Goal: Transaction & Acquisition: Purchase product/service

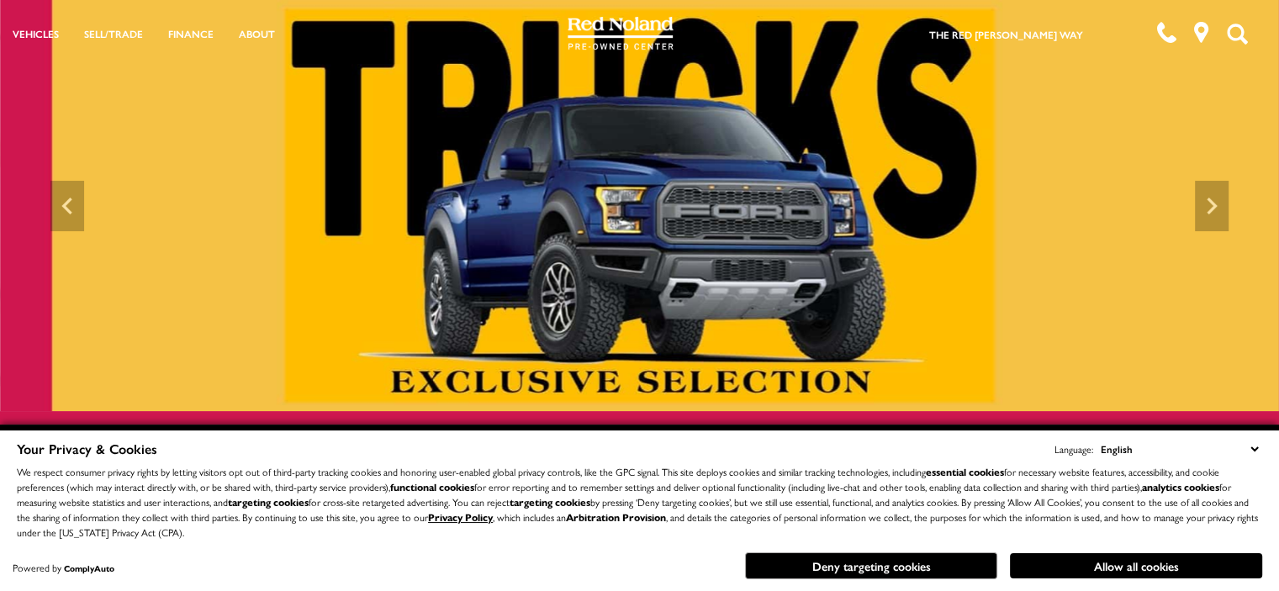
click at [637, 214] on img at bounding box center [639, 205] width 1279 height 411
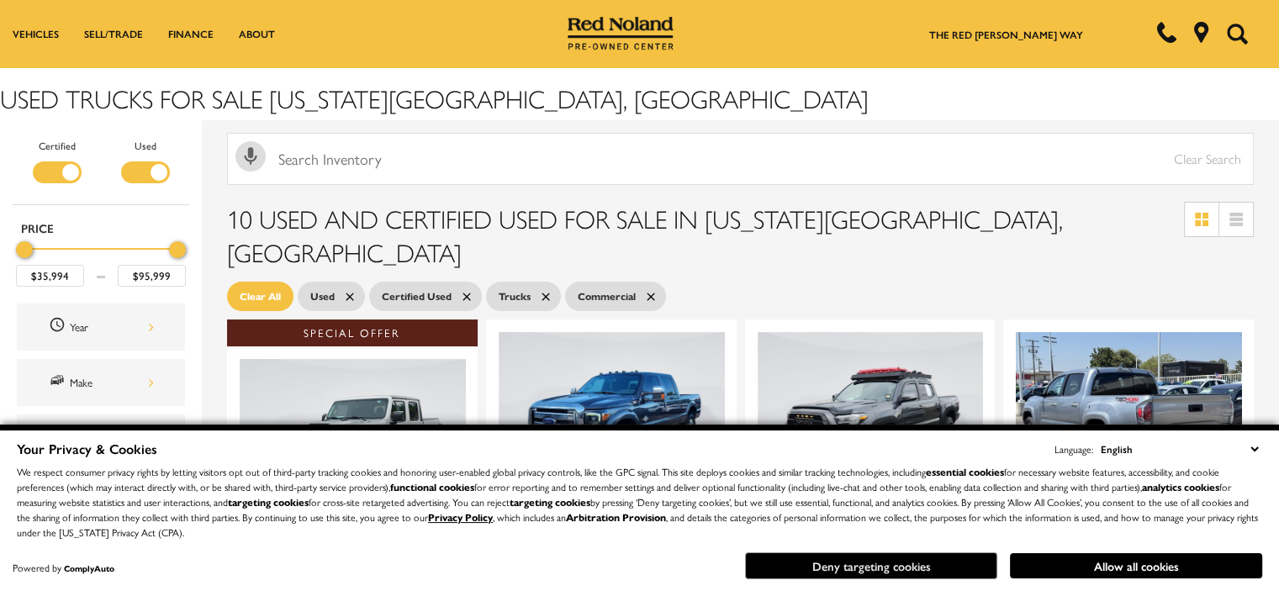
click at [898, 556] on button "Deny targeting cookies" at bounding box center [871, 565] width 252 height 27
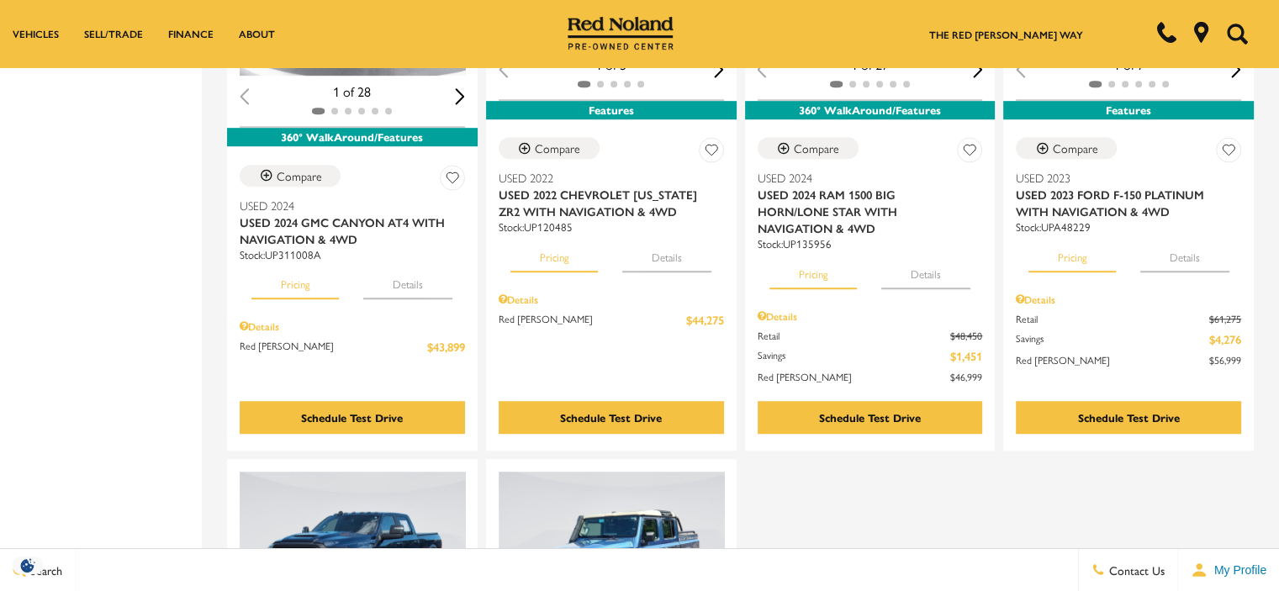
scroll to position [1009, 0]
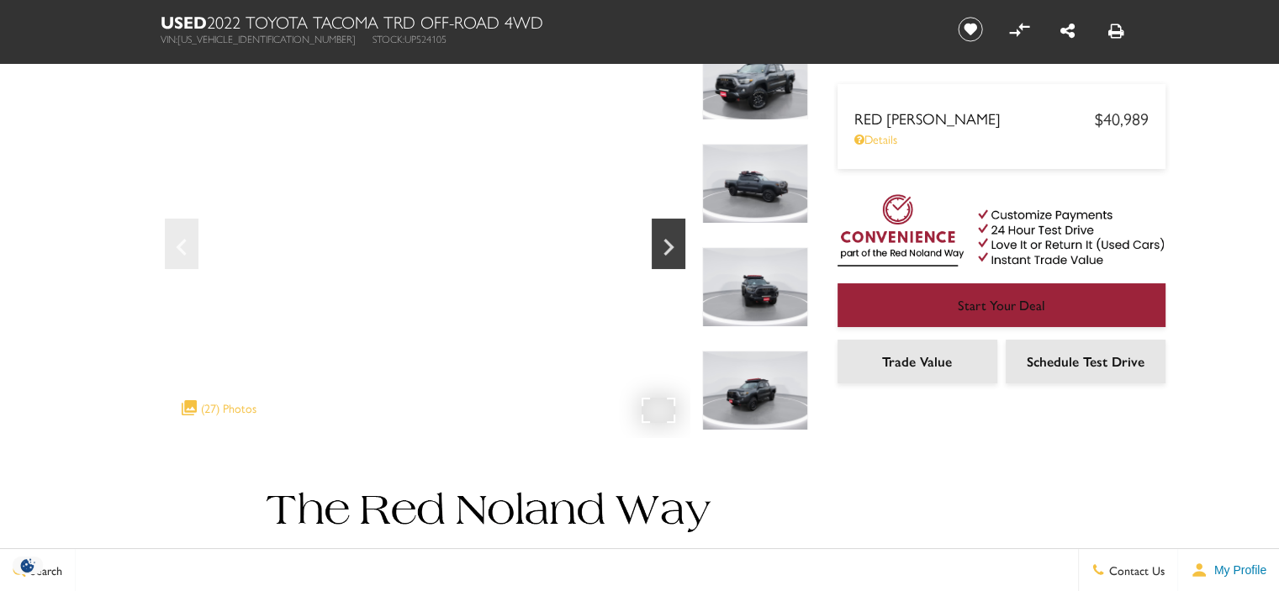
scroll to position [84, 0]
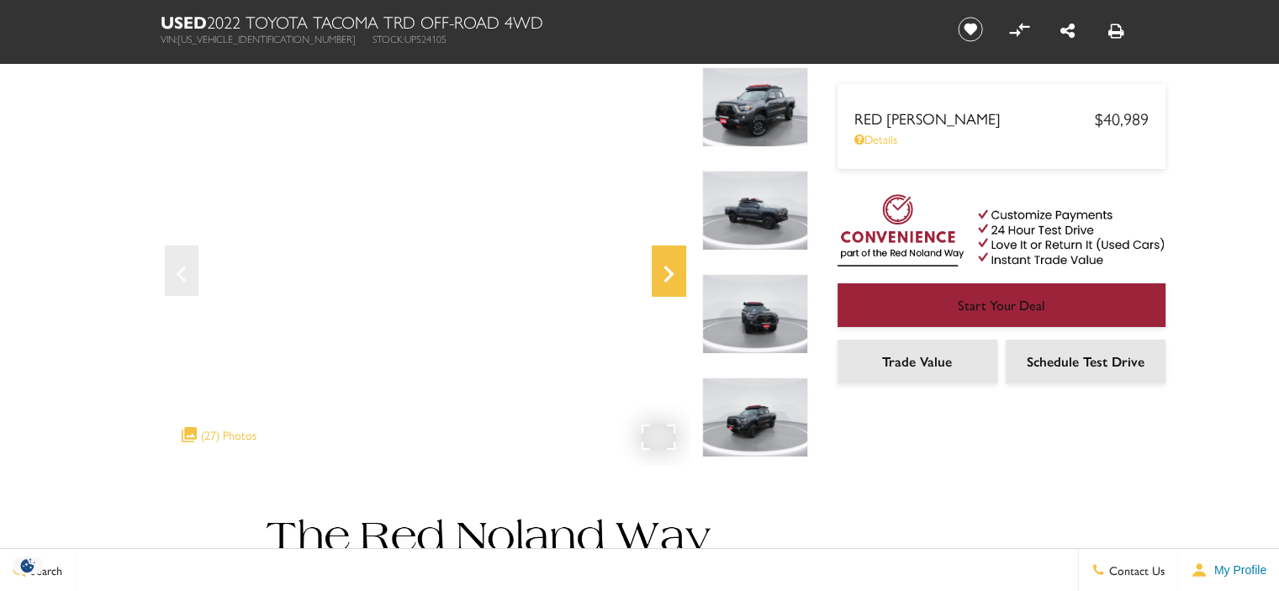
click at [666, 264] on icon "Next" at bounding box center [669, 274] width 34 height 40
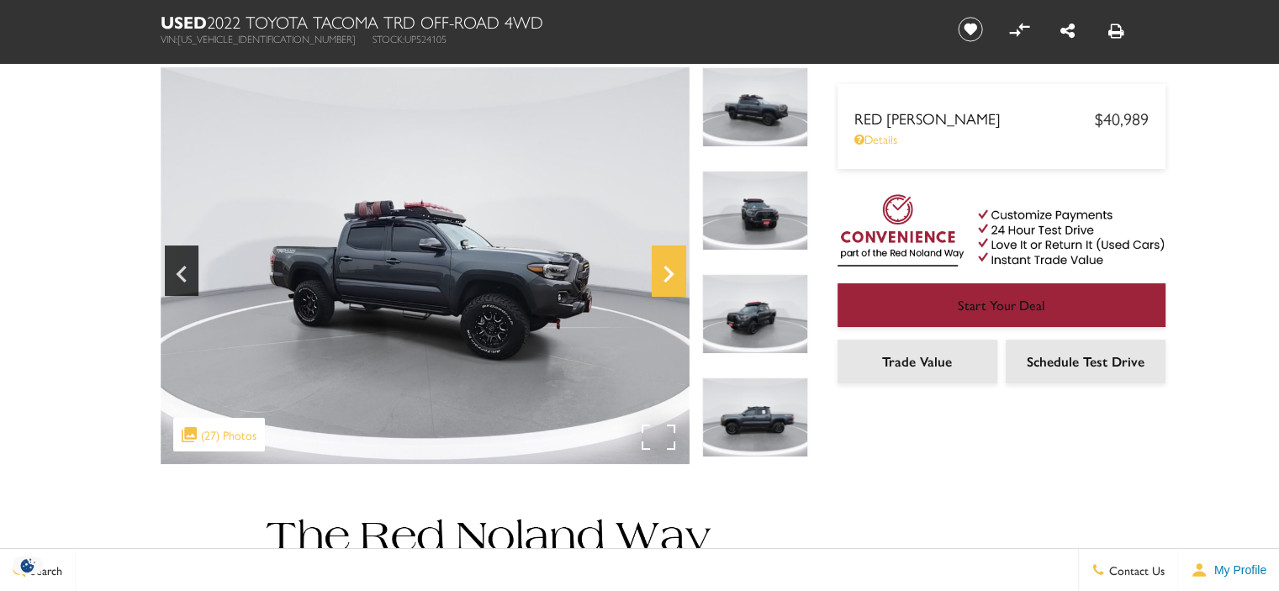
click at [666, 264] on icon "Next" at bounding box center [669, 274] width 34 height 40
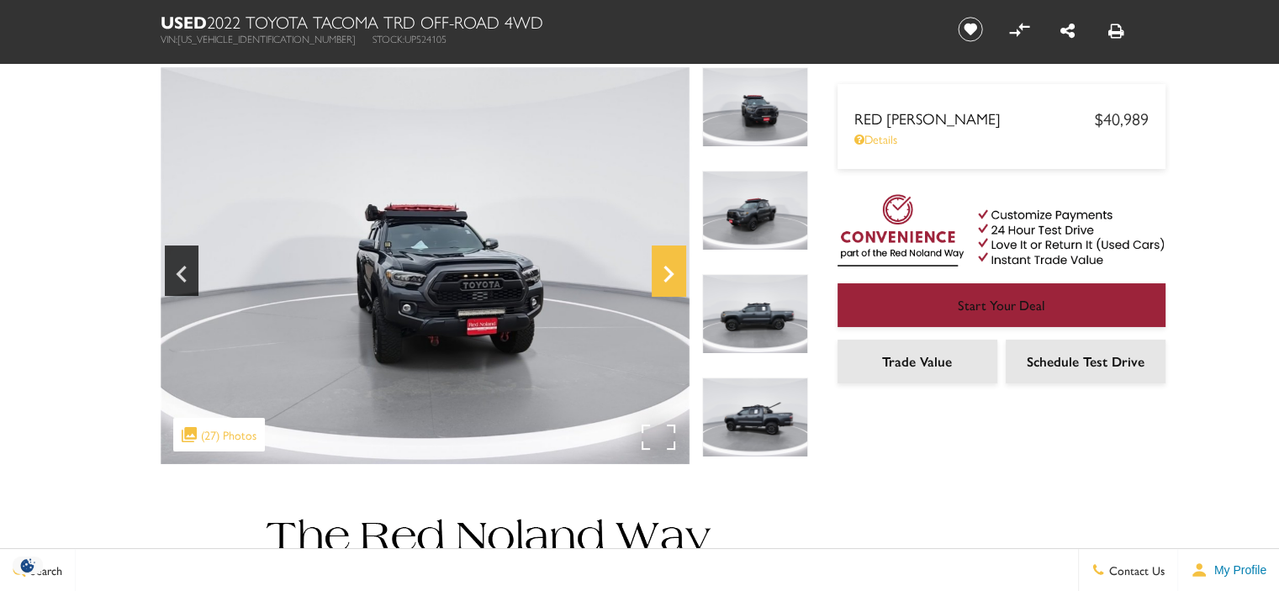
click at [666, 264] on icon "Next" at bounding box center [669, 274] width 34 height 40
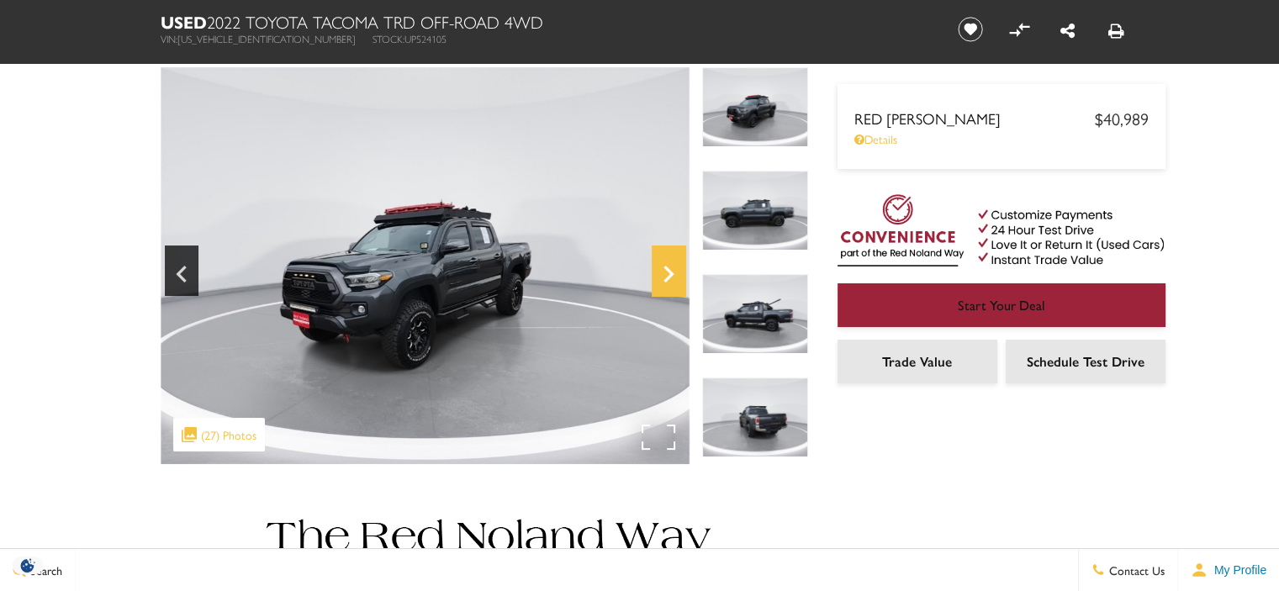
click at [666, 264] on icon "Next" at bounding box center [669, 274] width 34 height 40
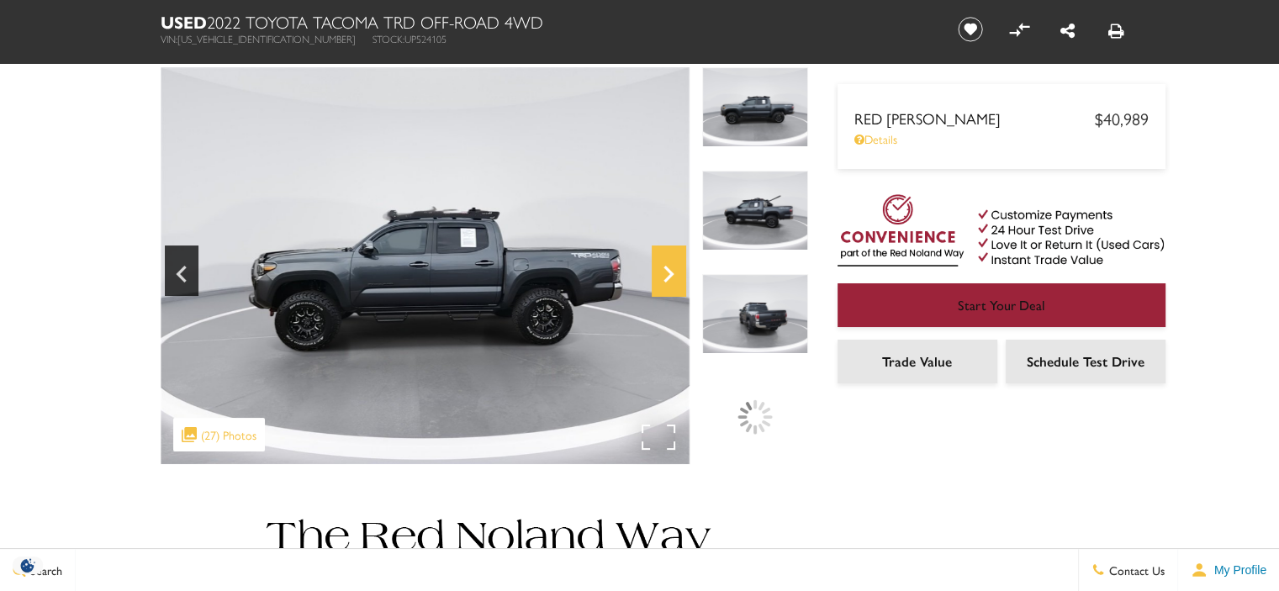
click at [666, 264] on icon "Next" at bounding box center [669, 274] width 34 height 40
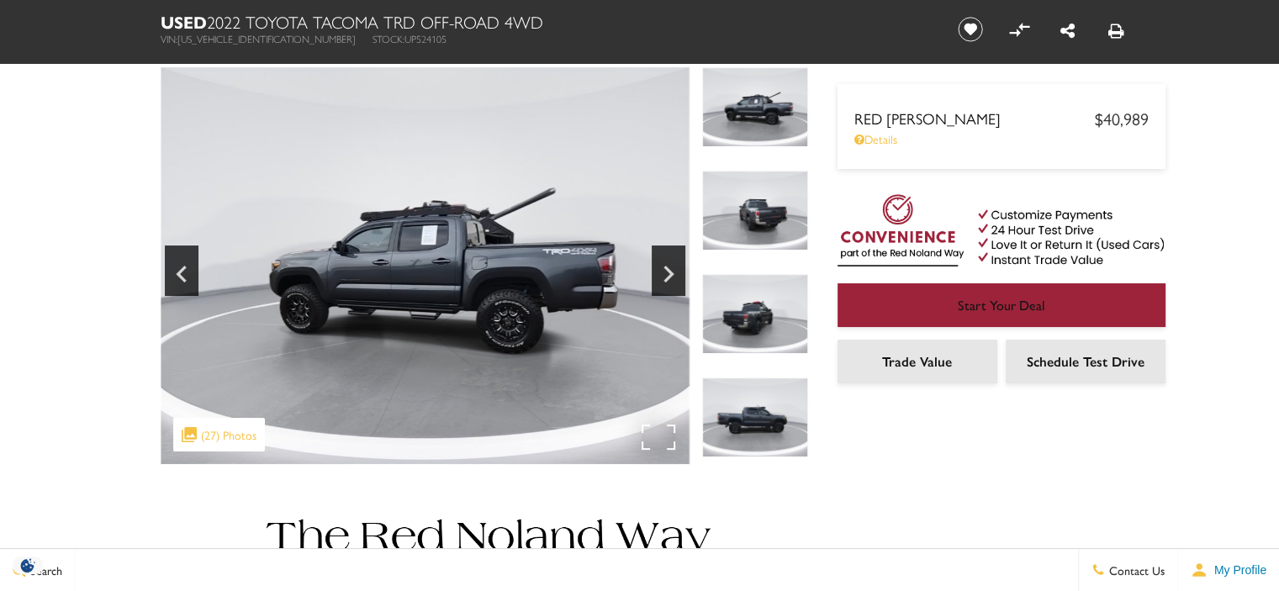
click at [209, 437] on div ".cls-1, .cls-3 { fill: #c50033; } .cls-1 { clip-rule: evenodd; } .cls-2 { clip-…" at bounding box center [219, 435] width 92 height 34
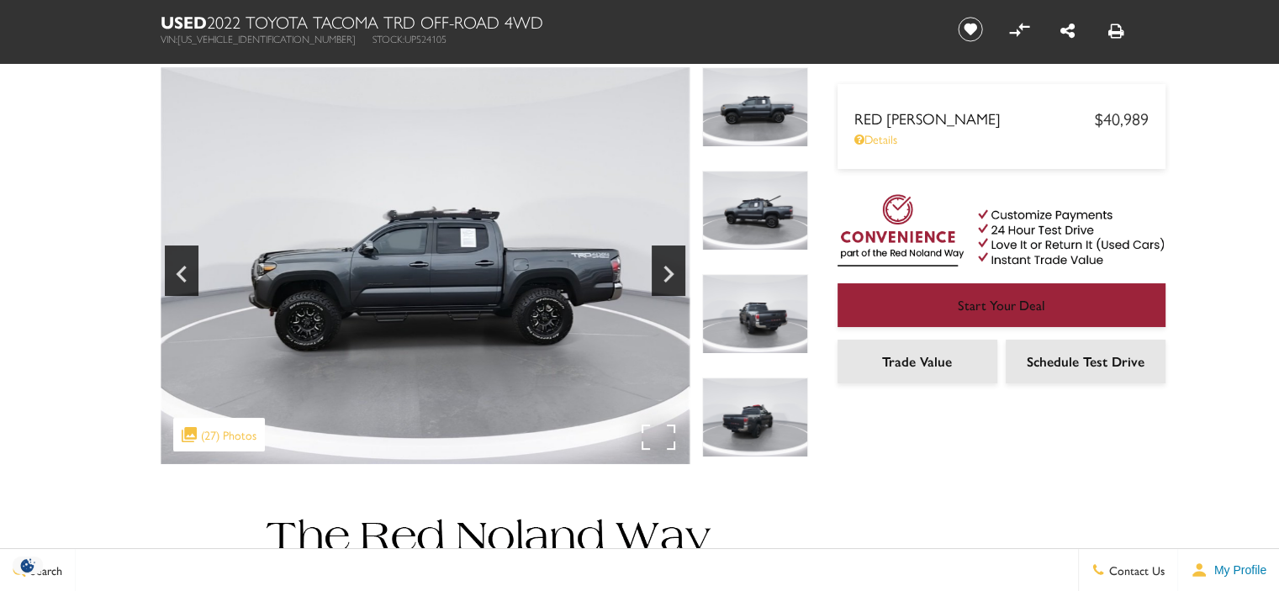
click at [212, 436] on div ".cls-1, .cls-3 { fill: #c50033; } .cls-1 { clip-rule: evenodd; } .cls-2 { clip-…" at bounding box center [219, 435] width 92 height 34
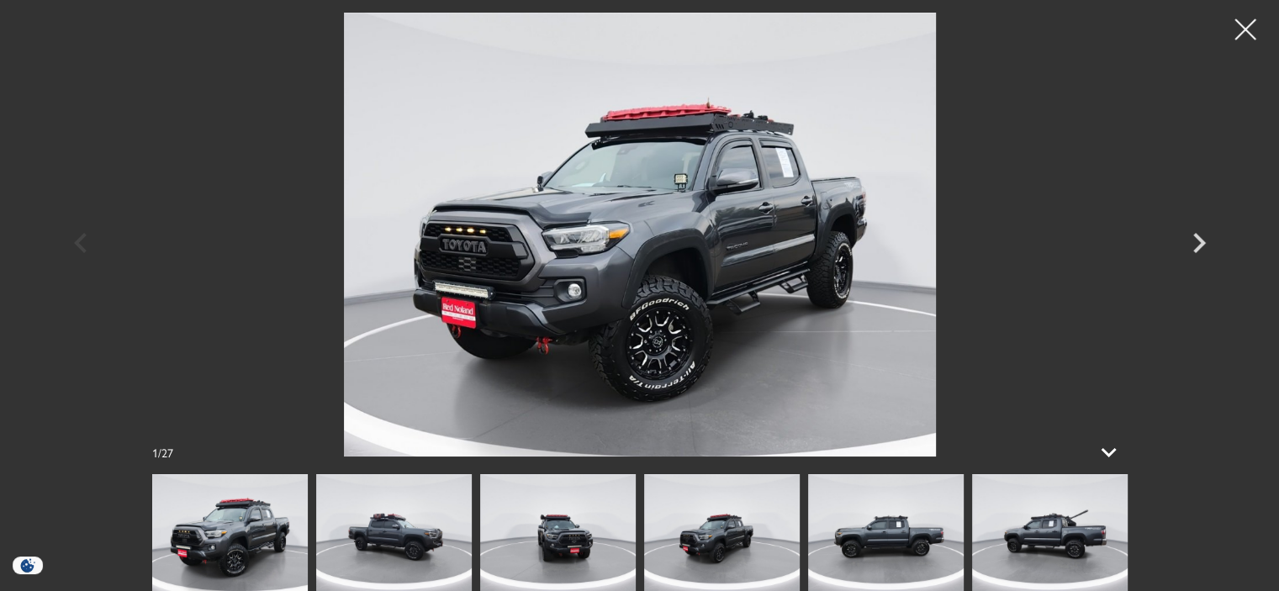
scroll to position [168, 0]
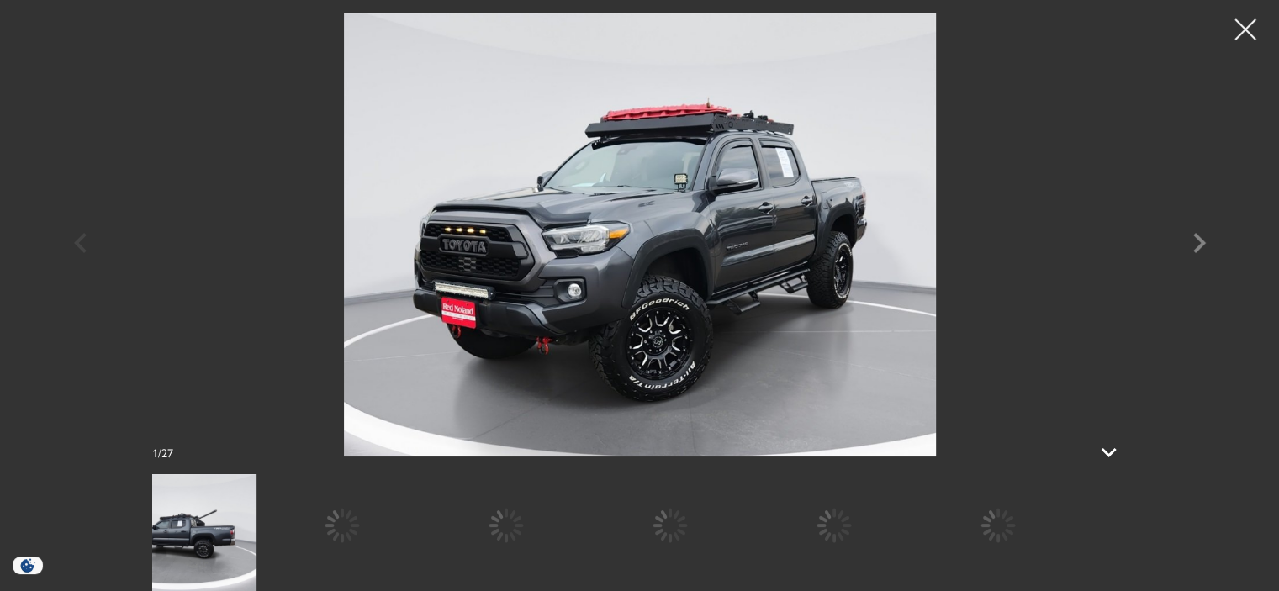
click at [212, 474] on div "1 / 27" at bounding box center [639, 532] width 1009 height 117
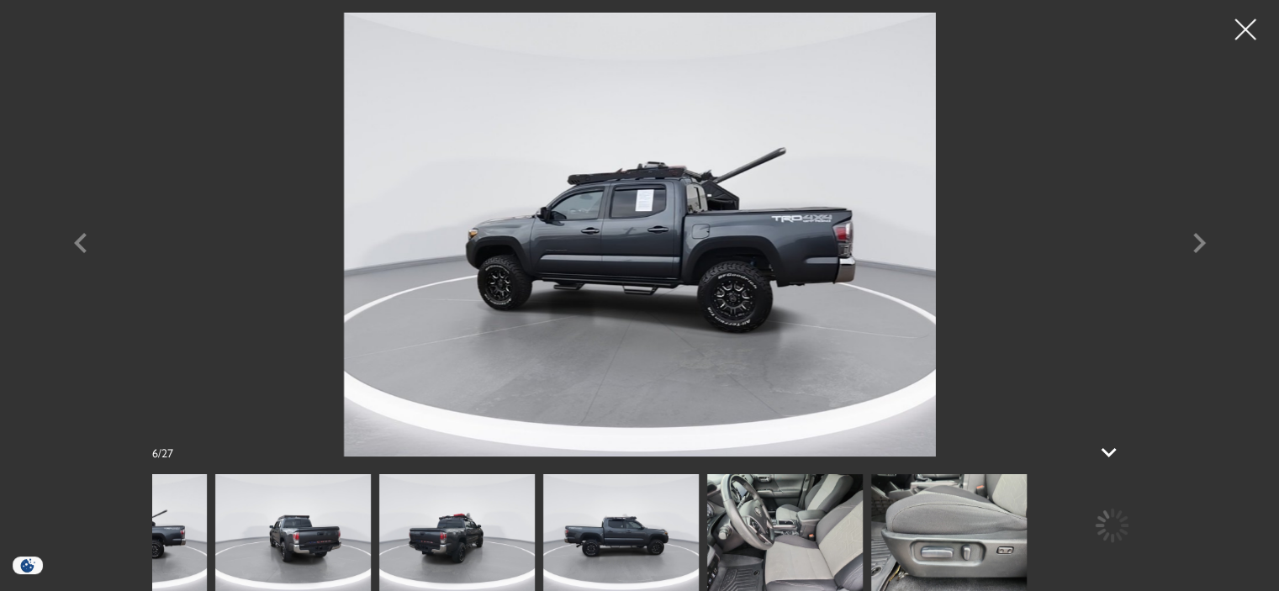
click at [699, 527] on div at bounding box center [639, 532] width 975 height 117
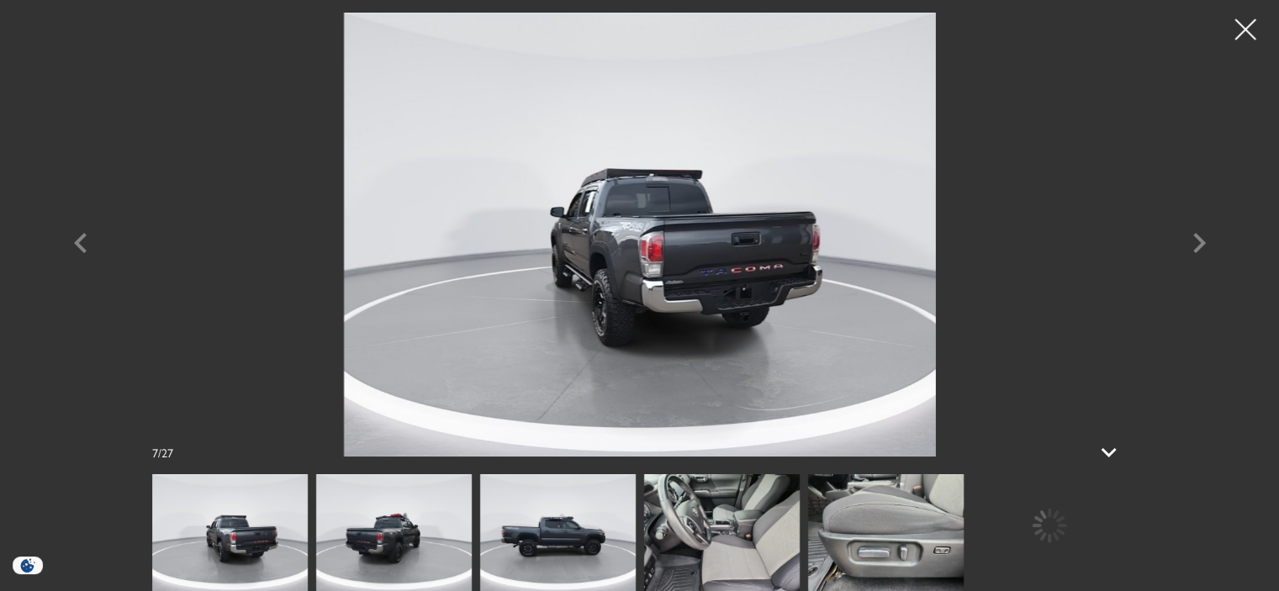
click at [722, 527] on img at bounding box center [722, 532] width 156 height 117
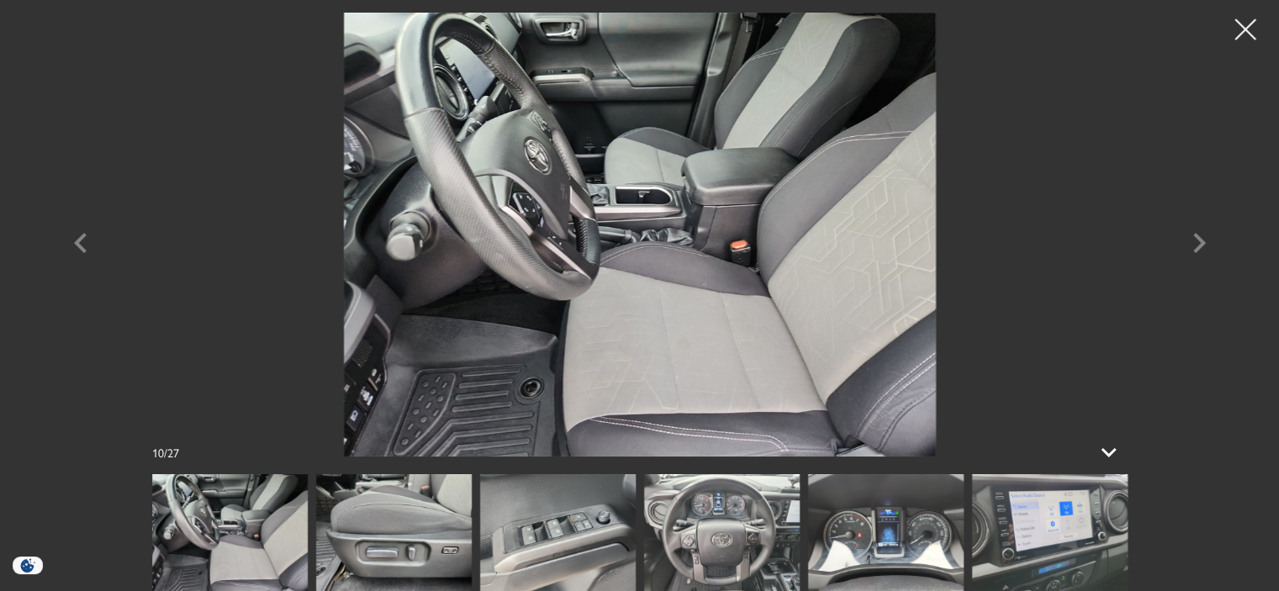
click at [419, 541] on img at bounding box center [394, 532] width 156 height 117
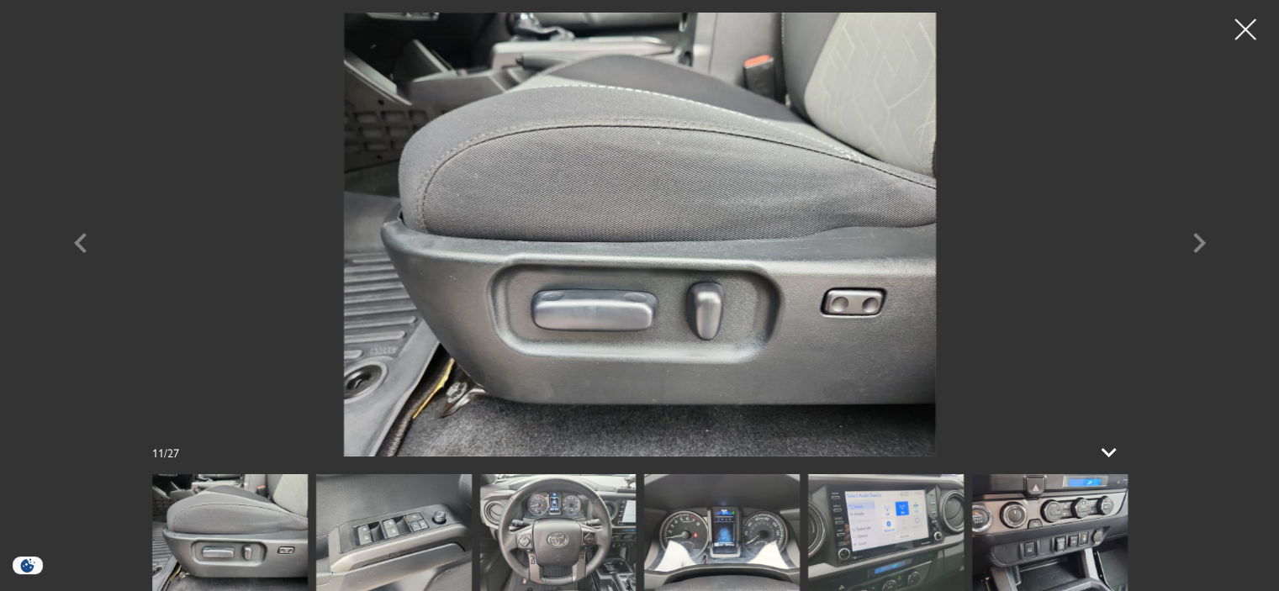
click at [419, 541] on img at bounding box center [394, 532] width 156 height 117
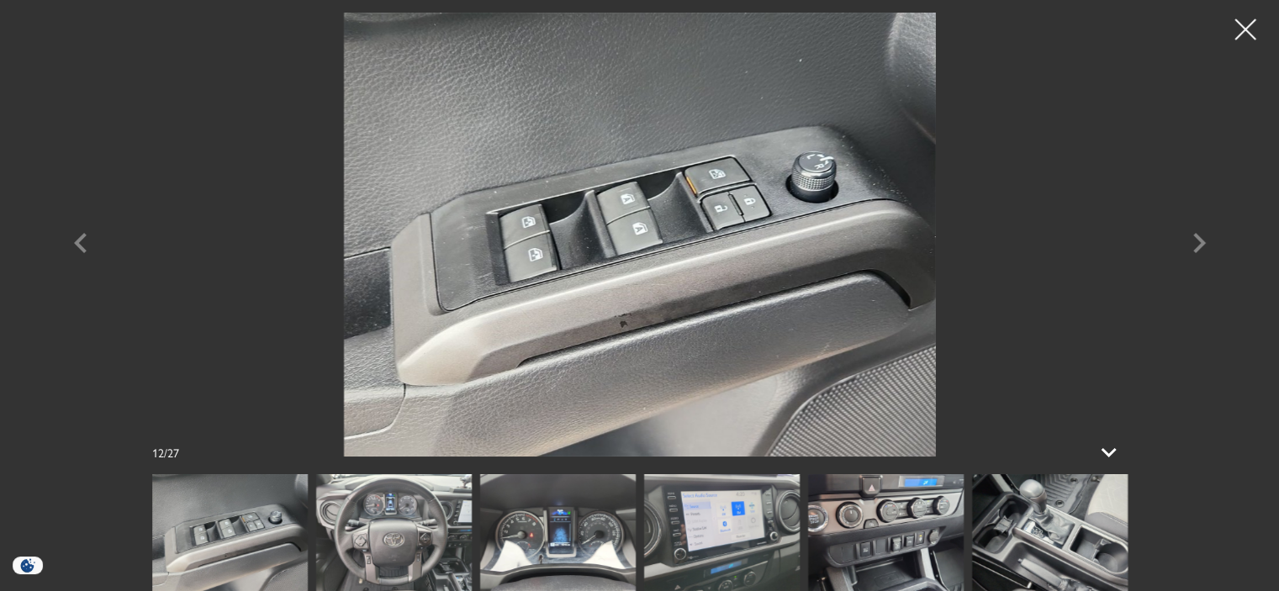
click at [419, 541] on img at bounding box center [394, 532] width 156 height 117
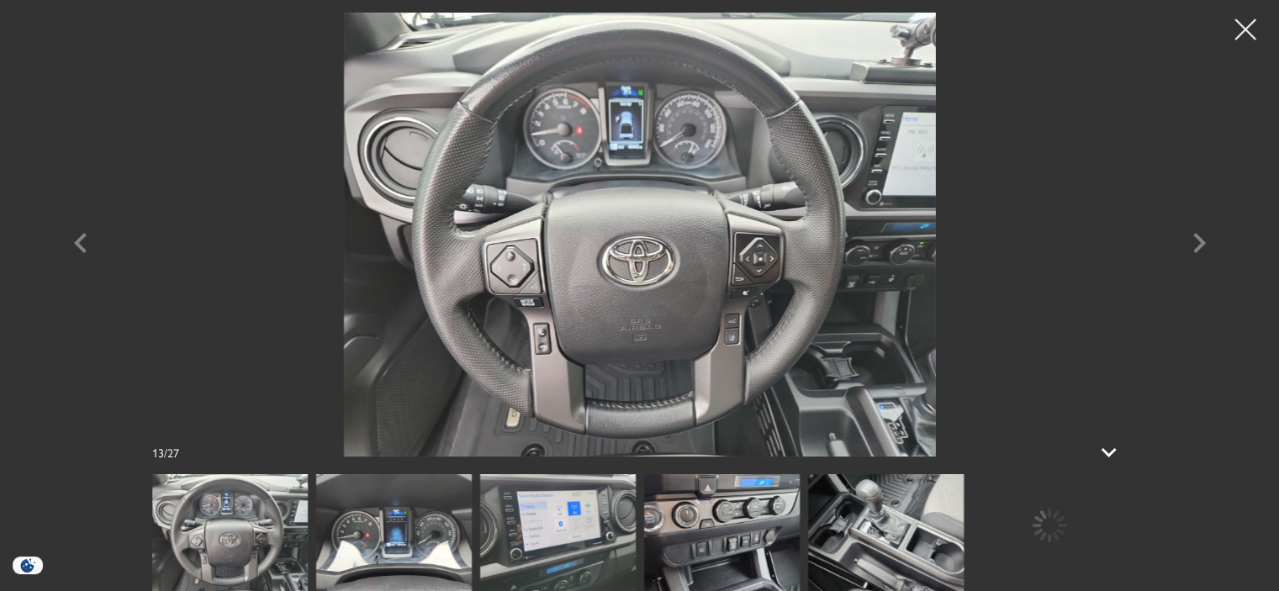
click at [419, 541] on img at bounding box center [394, 532] width 156 height 117
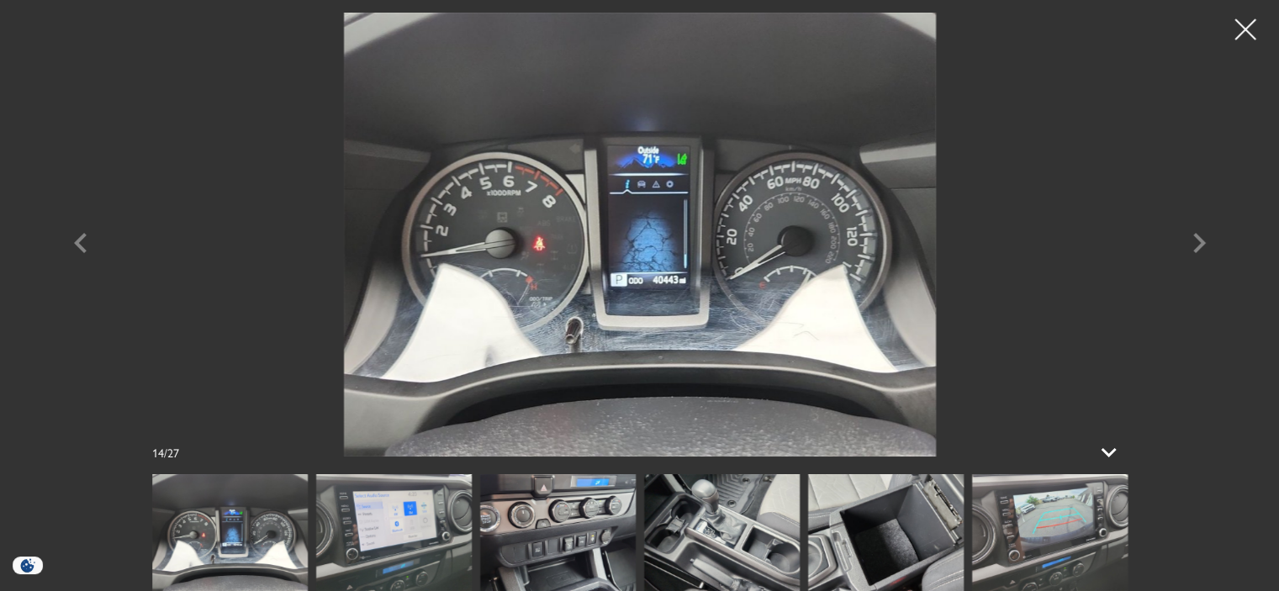
click at [449, 536] on img at bounding box center [394, 532] width 156 height 117
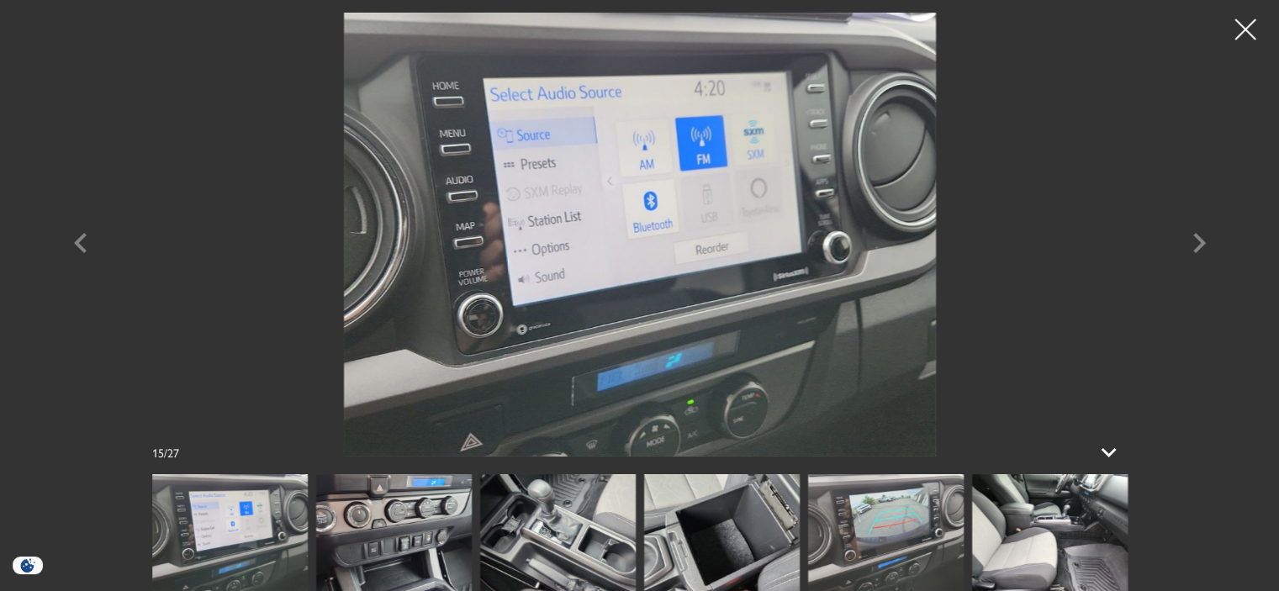
click at [449, 536] on img at bounding box center [394, 532] width 156 height 117
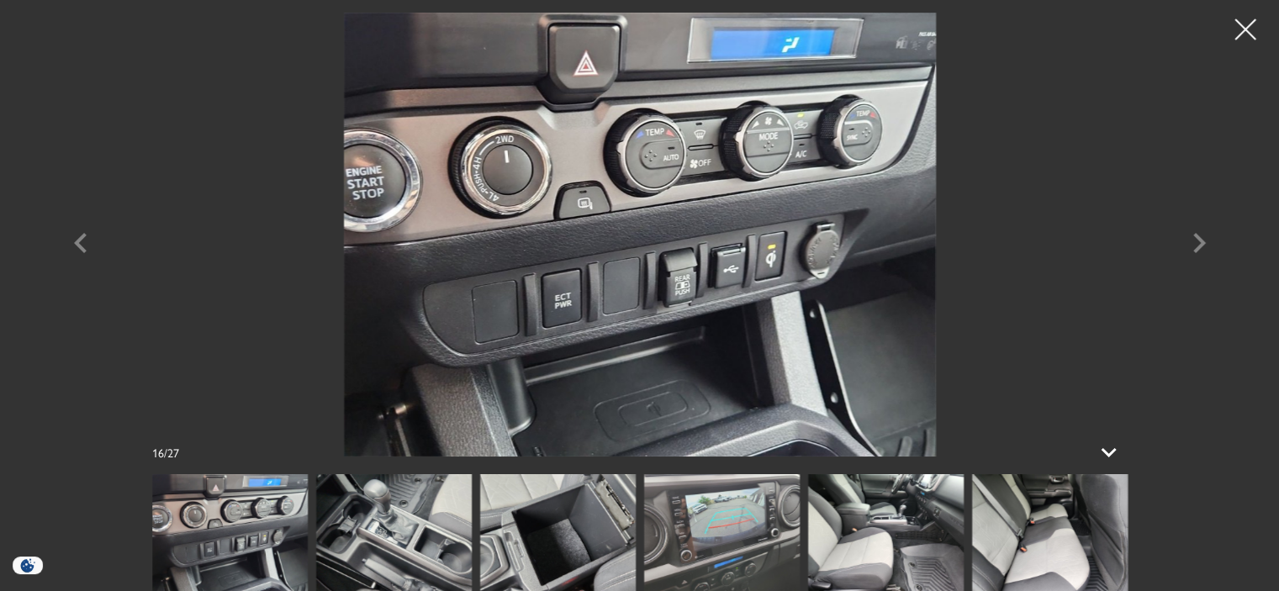
click at [449, 536] on img at bounding box center [394, 532] width 156 height 117
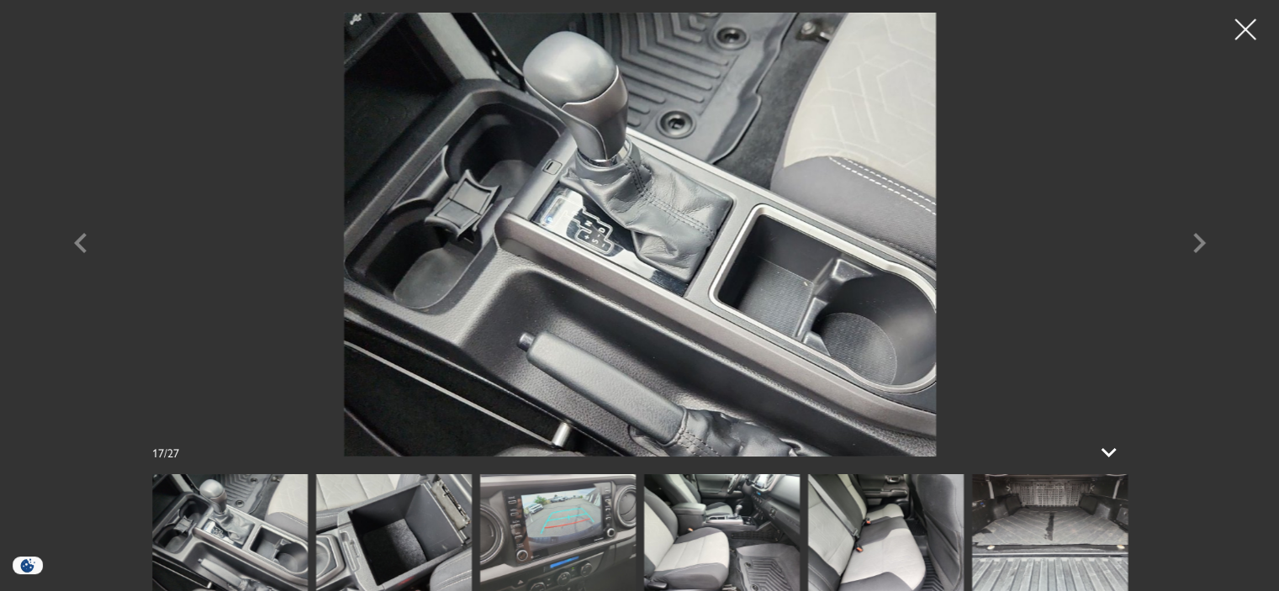
click at [449, 536] on img at bounding box center [394, 532] width 156 height 117
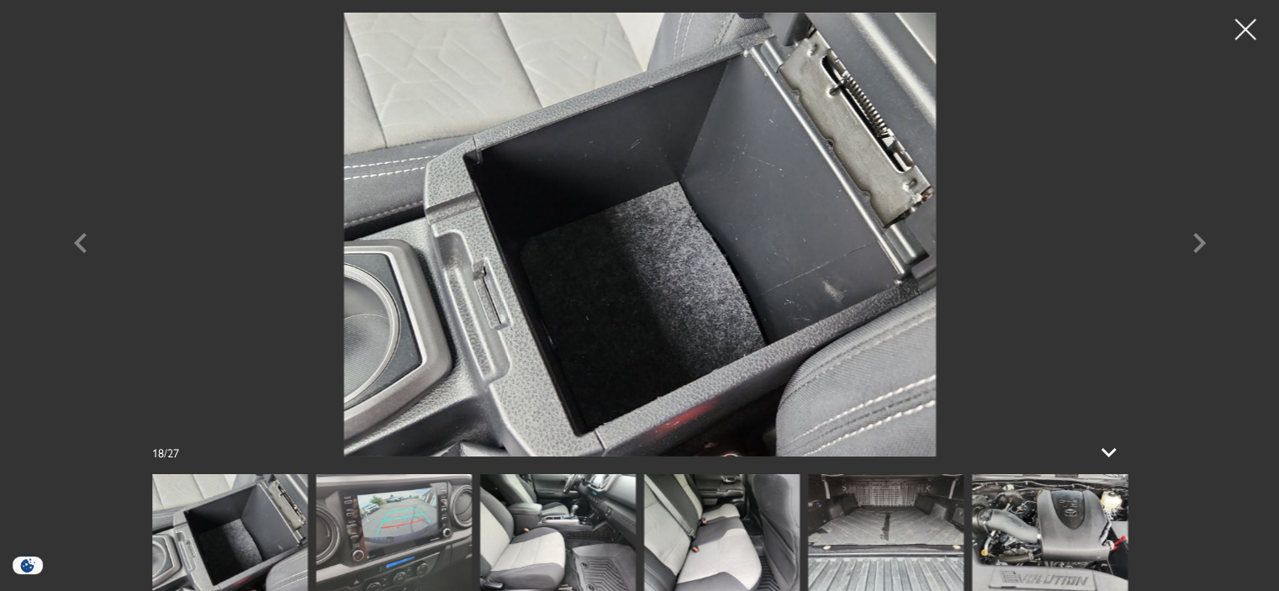
click at [415, 534] on img at bounding box center [394, 532] width 156 height 117
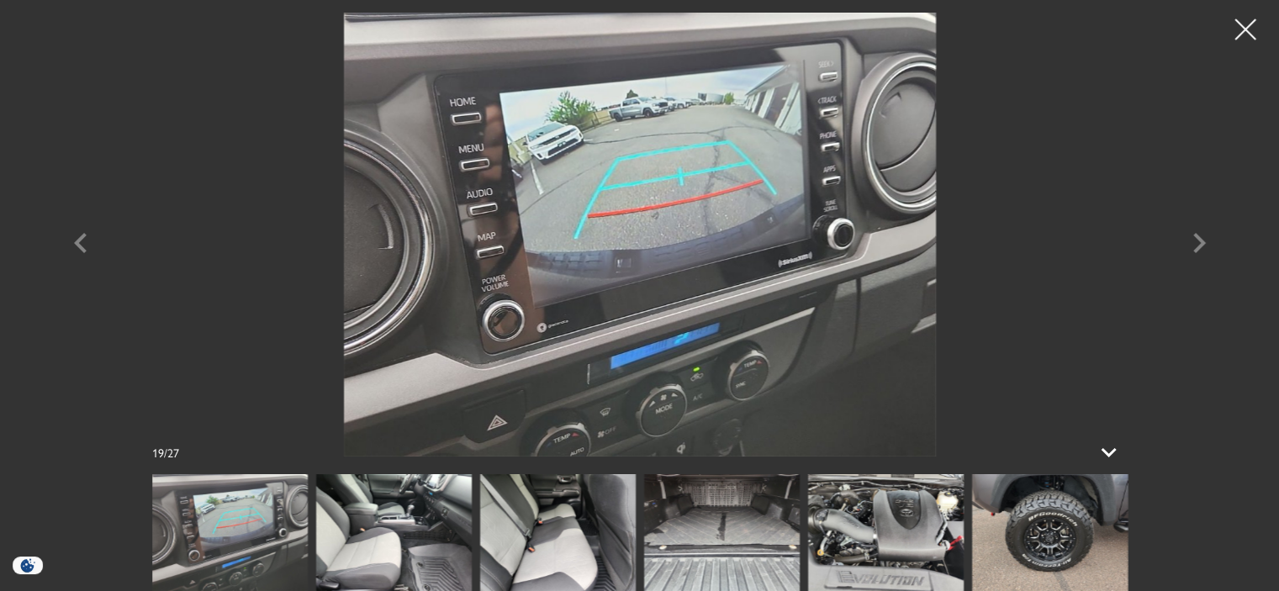
click at [399, 533] on img at bounding box center [394, 532] width 156 height 117
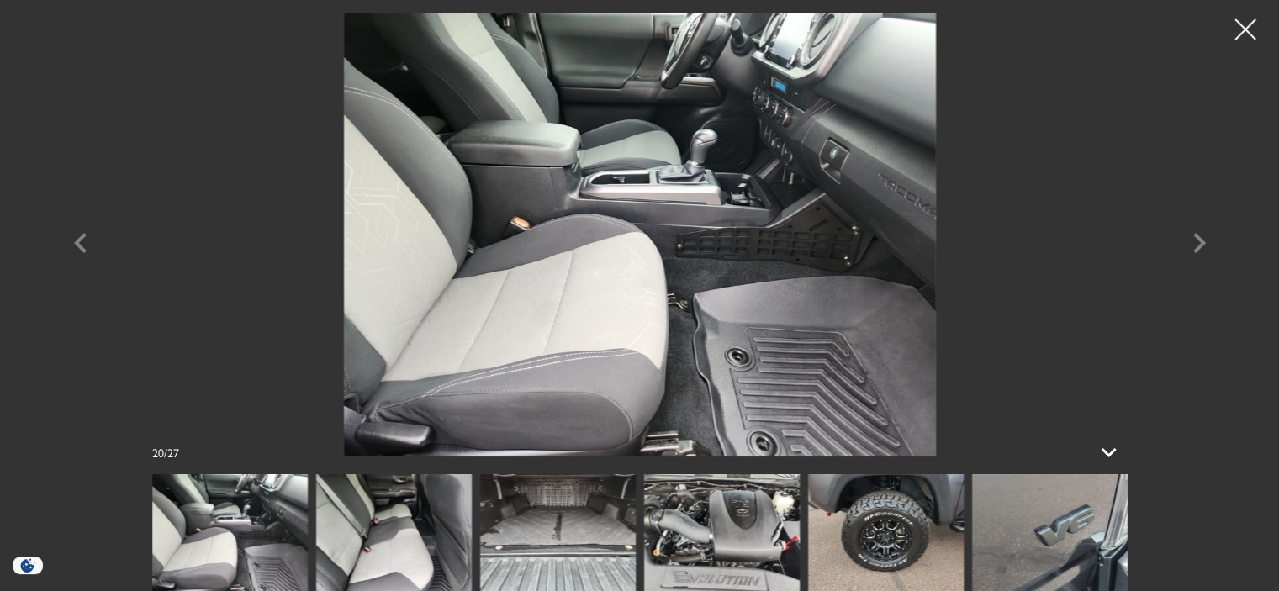
click at [399, 533] on img at bounding box center [394, 532] width 156 height 117
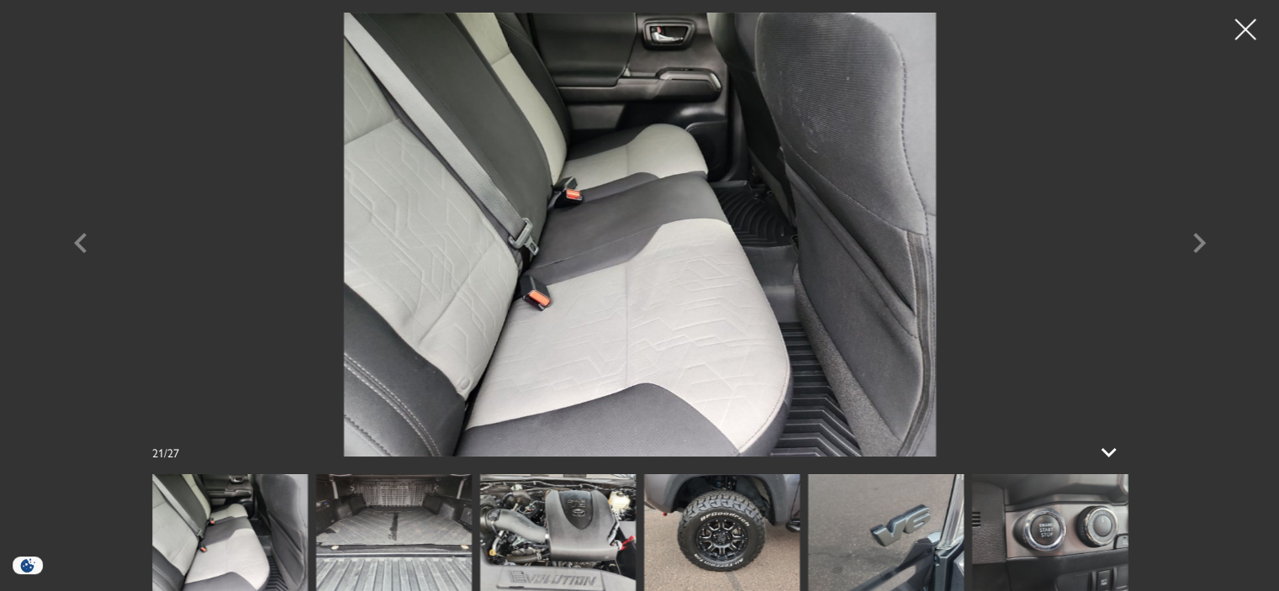
click at [528, 520] on img at bounding box center [558, 532] width 156 height 117
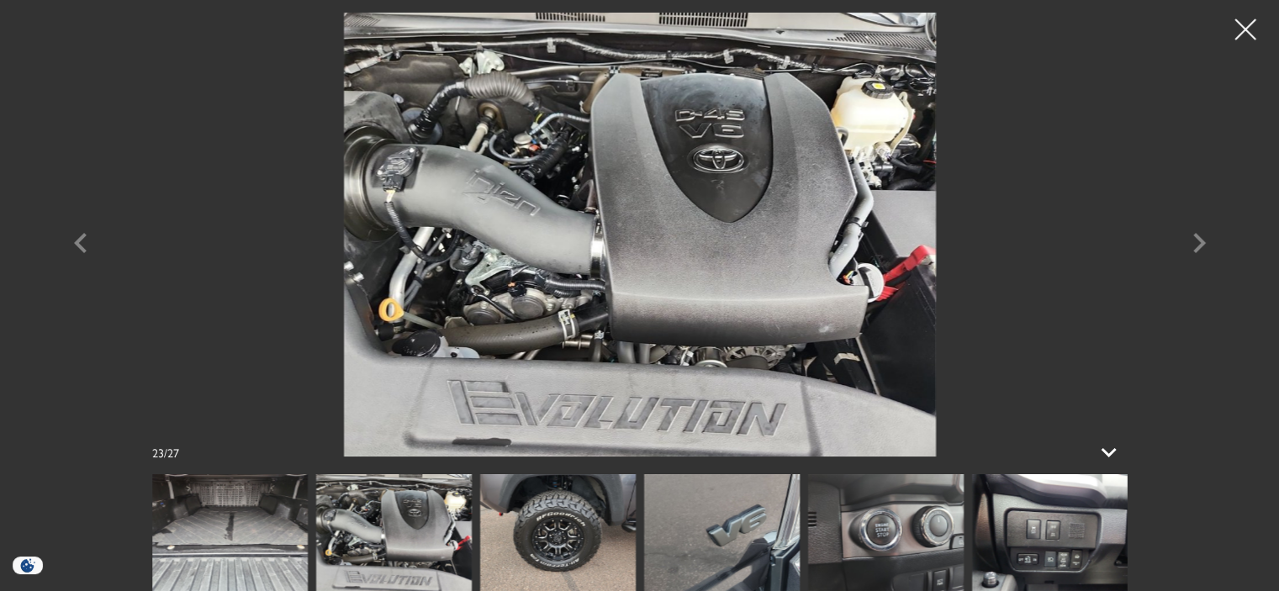
click at [528, 520] on img at bounding box center [558, 532] width 156 height 117
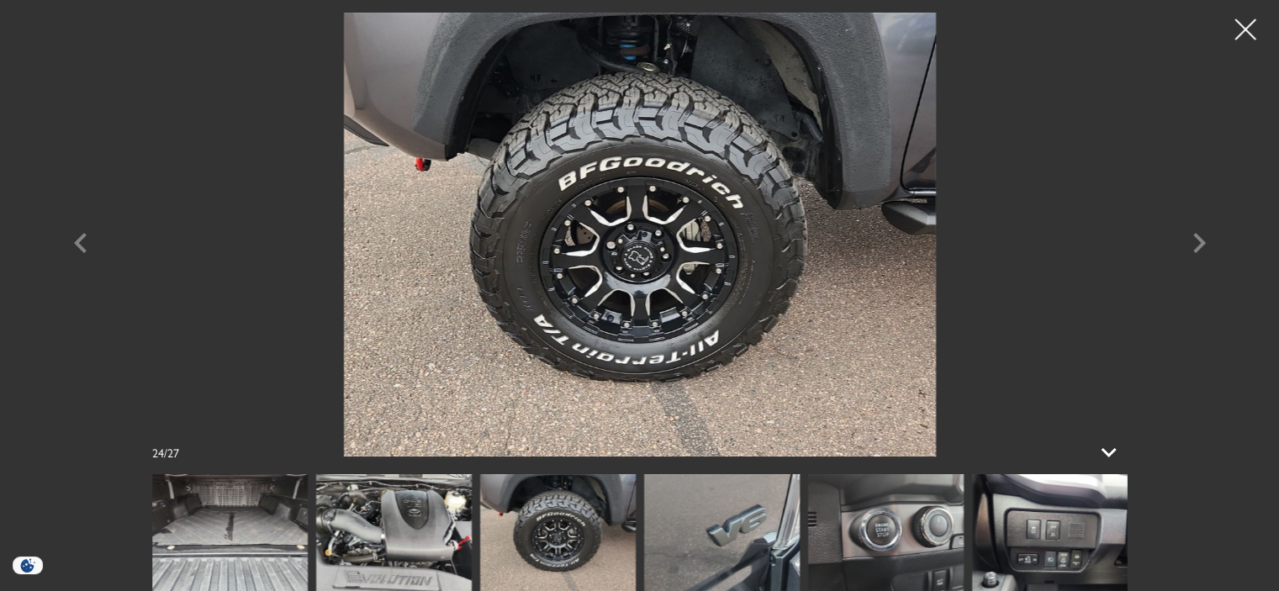
click at [744, 562] on img at bounding box center [722, 532] width 156 height 117
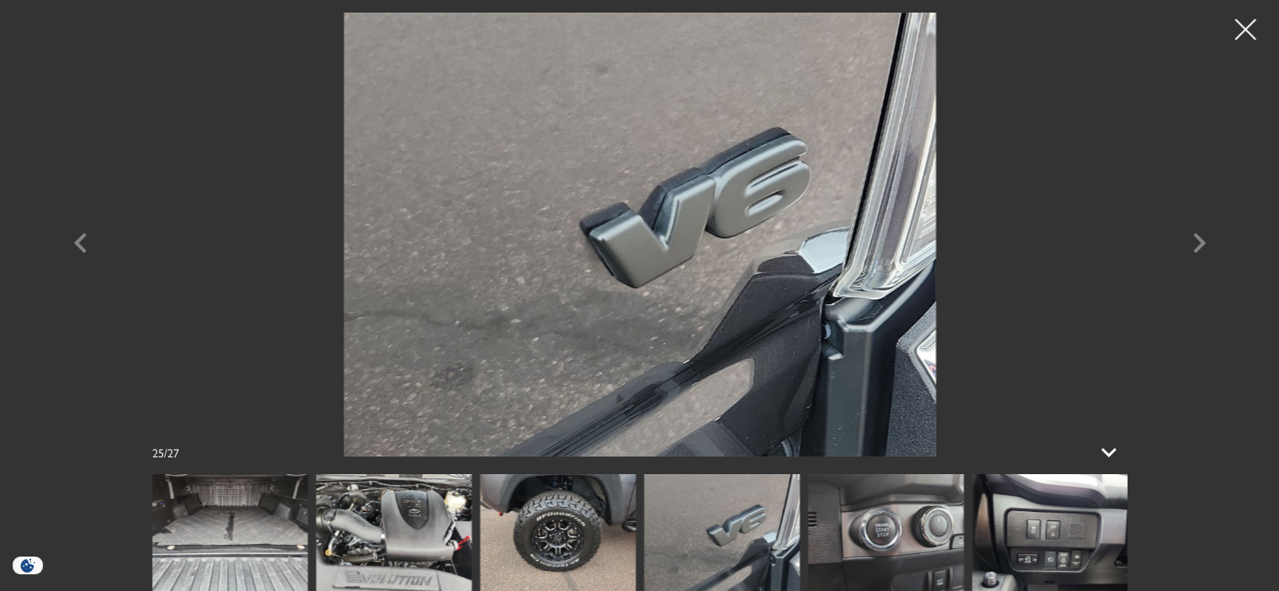
click at [858, 537] on img at bounding box center [886, 532] width 156 height 117
click at [1029, 531] on img at bounding box center [1050, 532] width 156 height 117
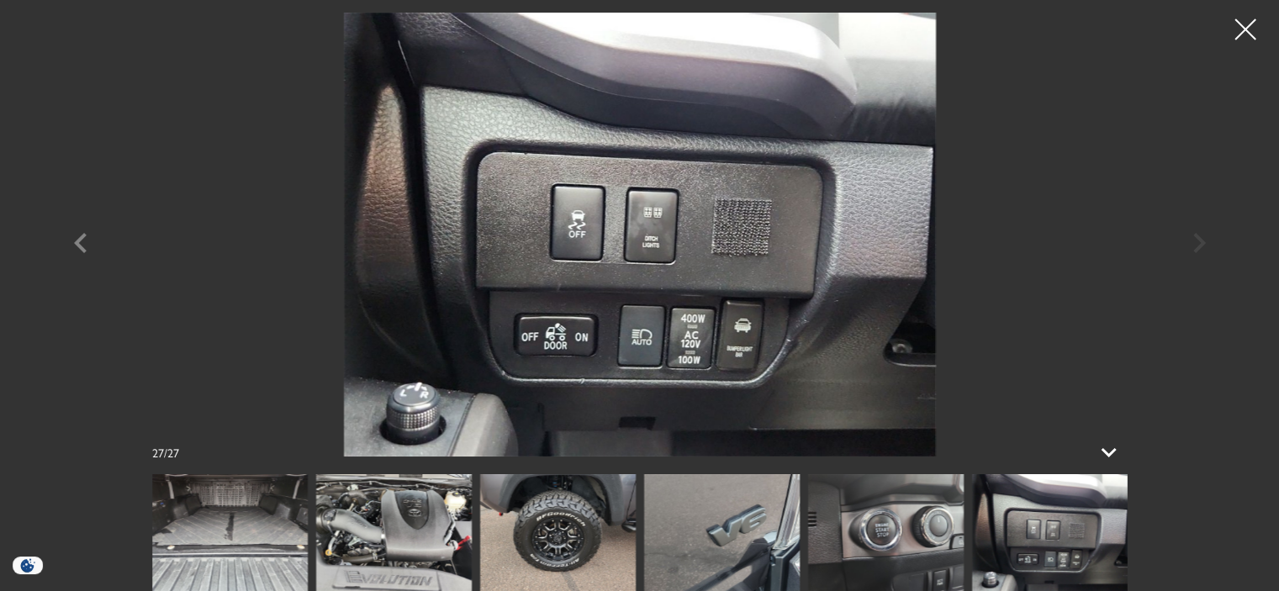
click at [1246, 30] on div at bounding box center [1245, 29] width 42 height 42
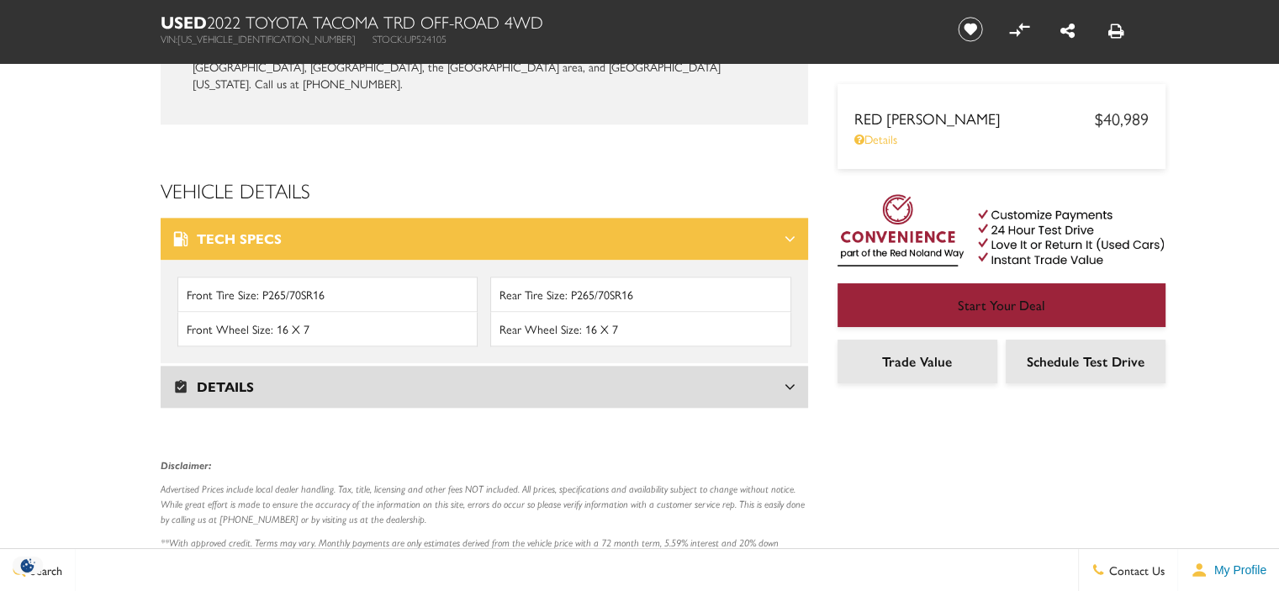
scroll to position [2102, 0]
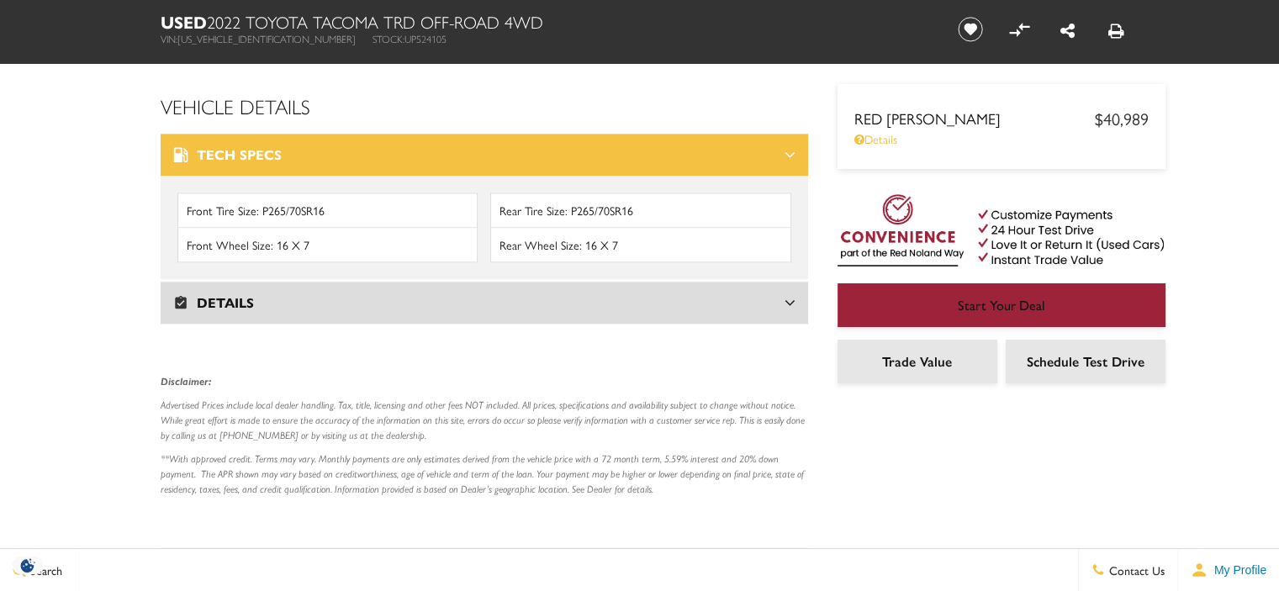
click at [494, 294] on h3 "Details" at bounding box center [478, 302] width 611 height 17
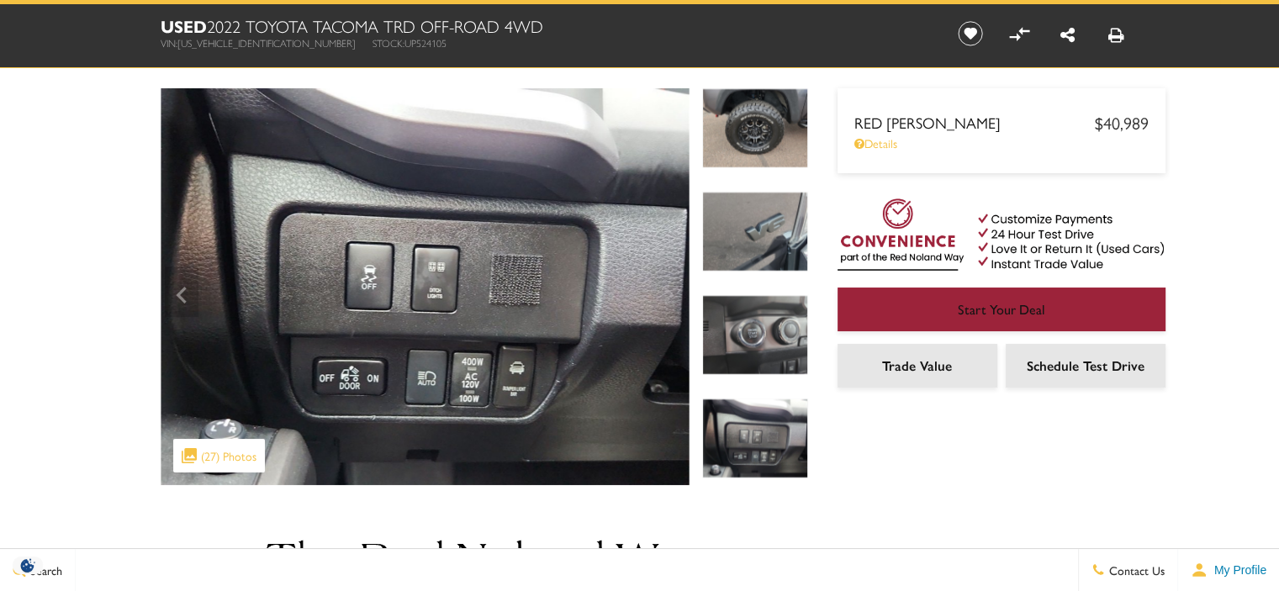
scroll to position [0, 0]
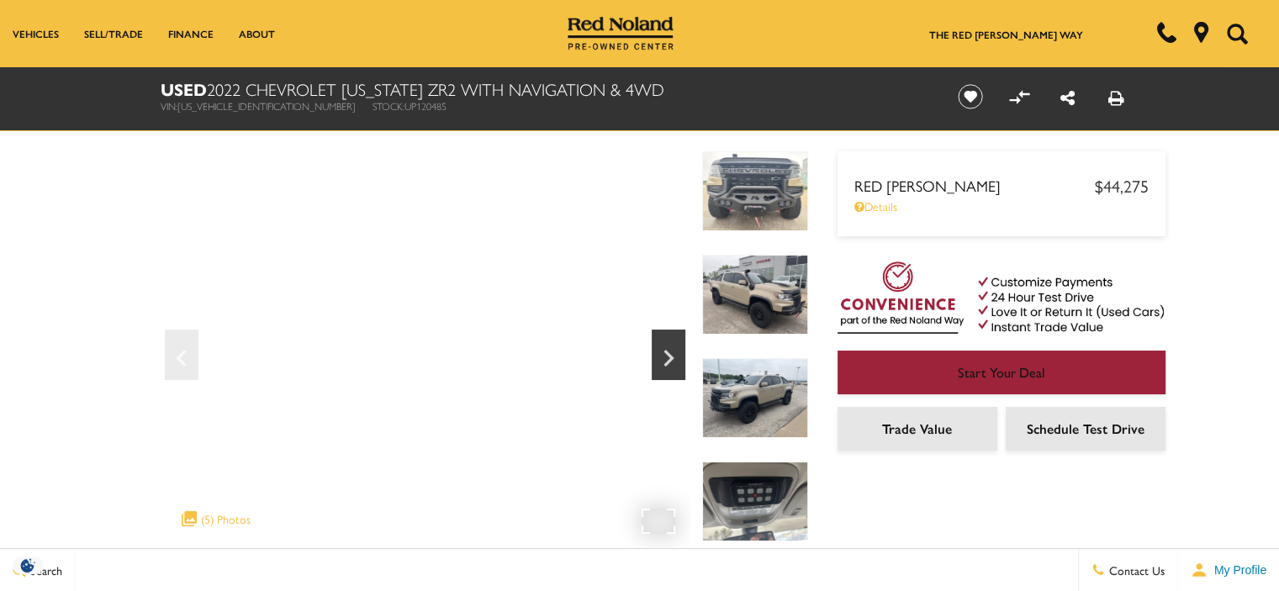
click at [219, 521] on div ".cls-1, .cls-3 { fill: #c50033; } .cls-1 { clip-rule: evenodd; } .cls-2 { clip-…" at bounding box center [216, 519] width 86 height 34
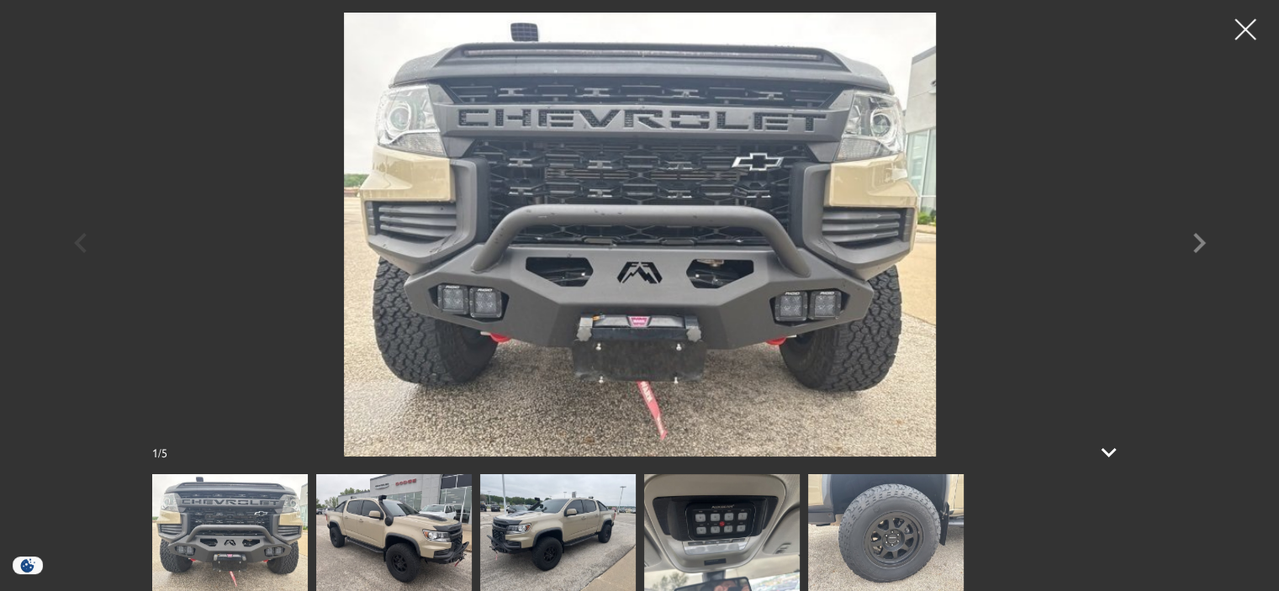
click at [730, 539] on img at bounding box center [722, 532] width 156 height 117
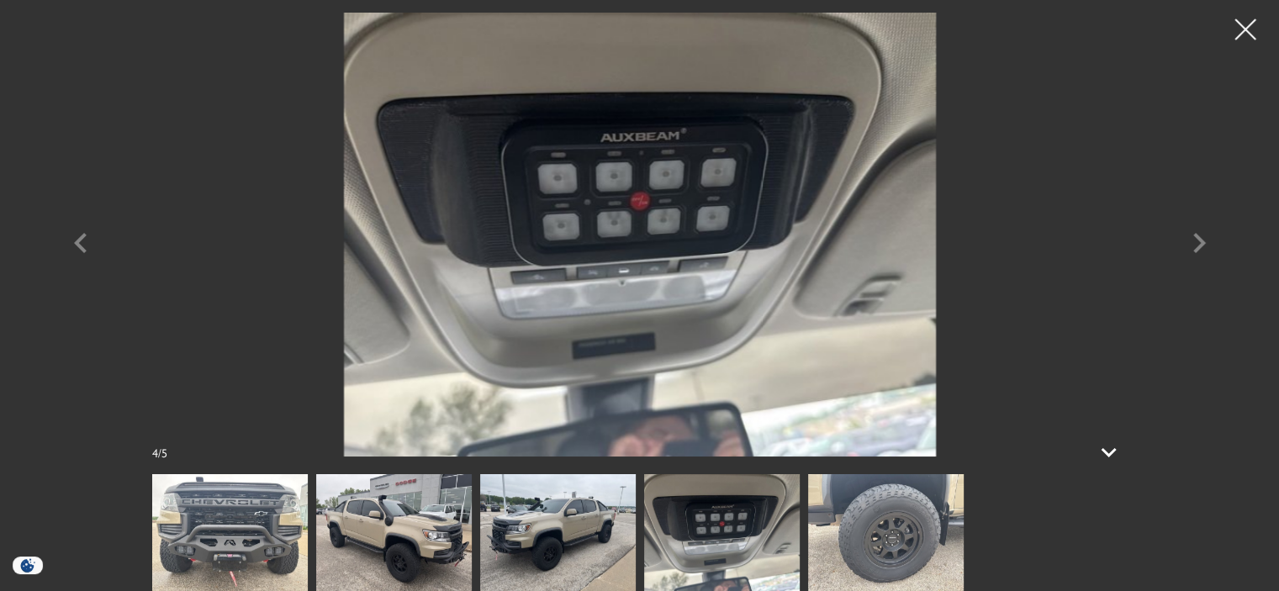
click at [907, 542] on img at bounding box center [886, 532] width 156 height 117
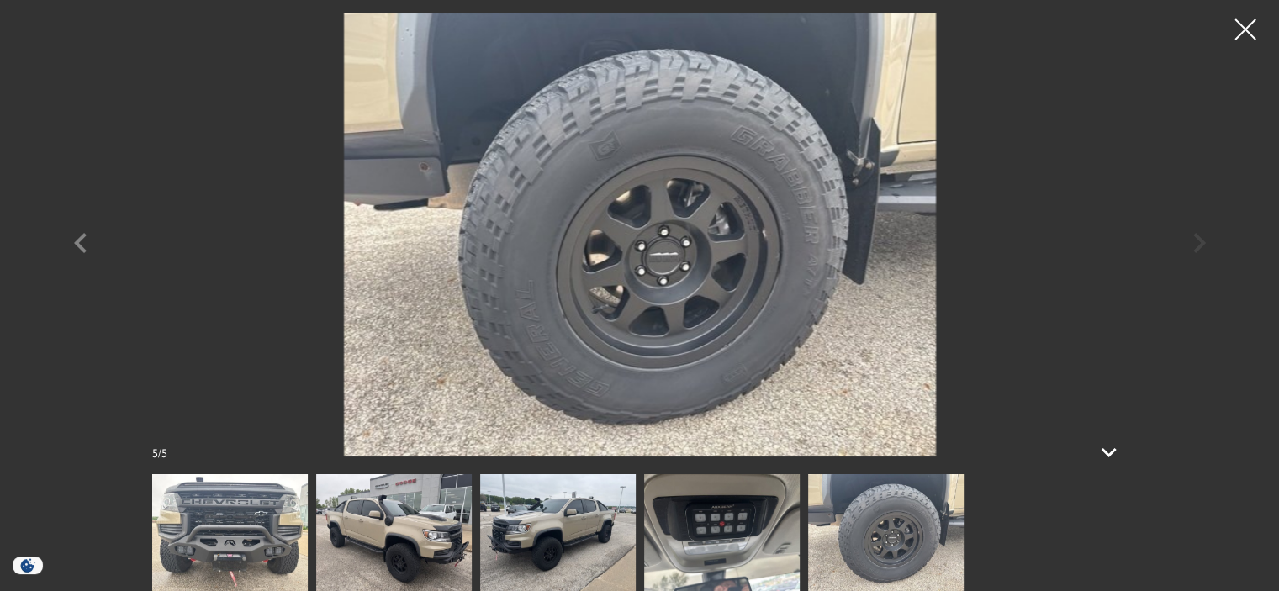
click at [546, 531] on img at bounding box center [558, 532] width 156 height 117
click at [400, 541] on img at bounding box center [394, 532] width 156 height 117
